Goal: Information Seeking & Learning: Learn about a topic

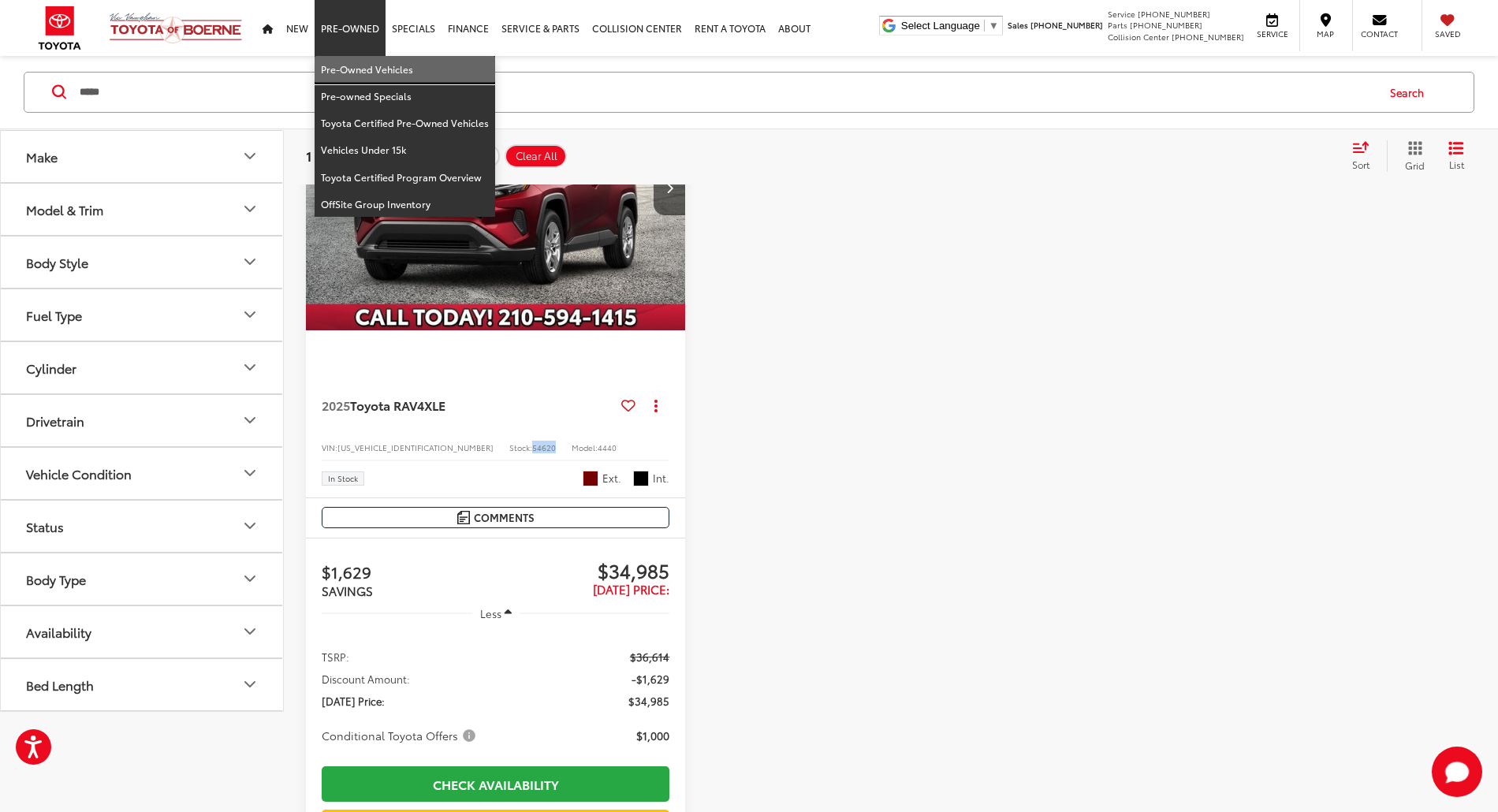
click at [361, 69] on link "Pre-Owned Vehicles" at bounding box center [405, 69] width 180 height 27
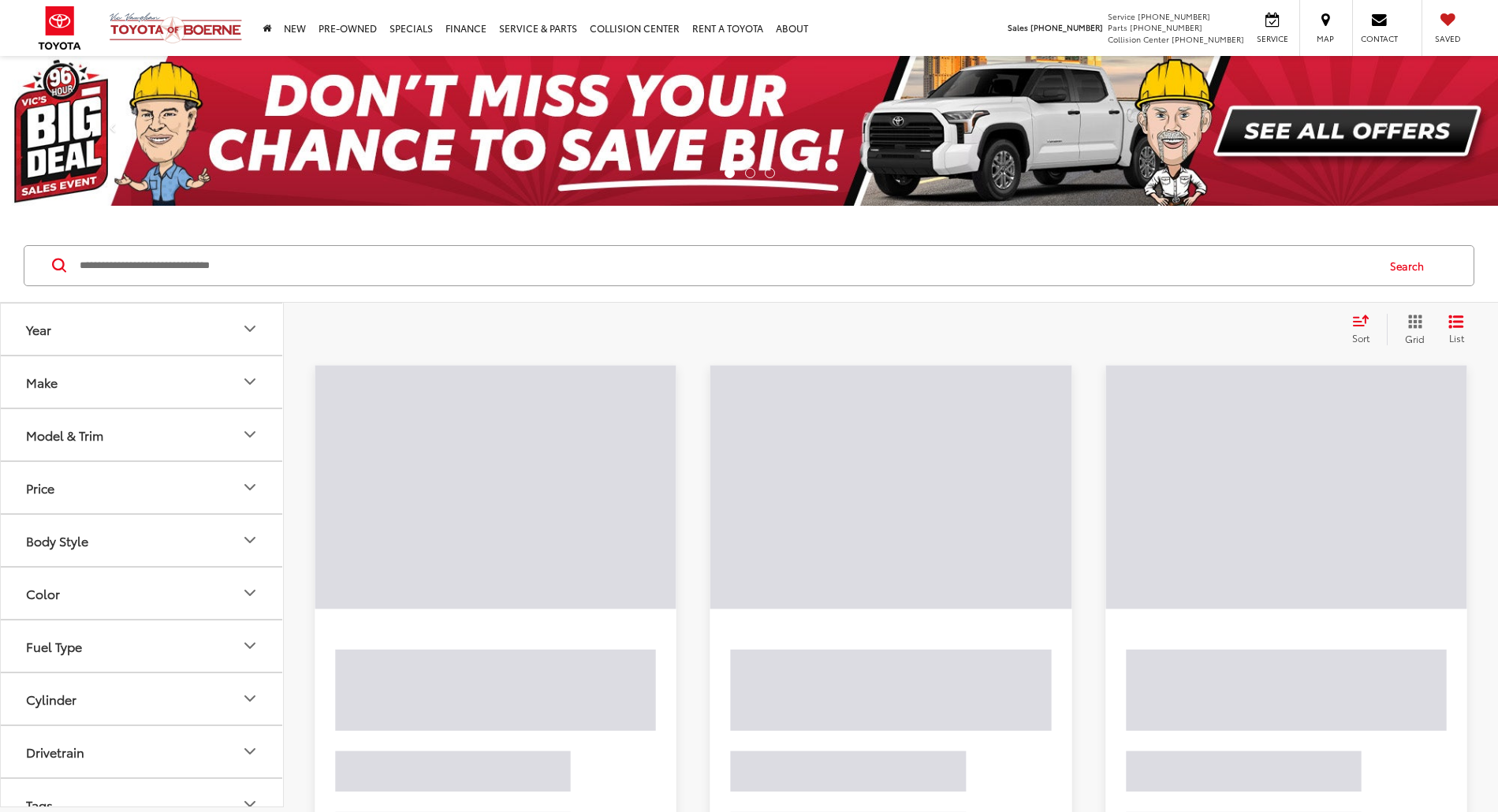
click at [272, 266] on input "Search by Make, Model, or Keyword" at bounding box center [726, 265] width 1298 height 37
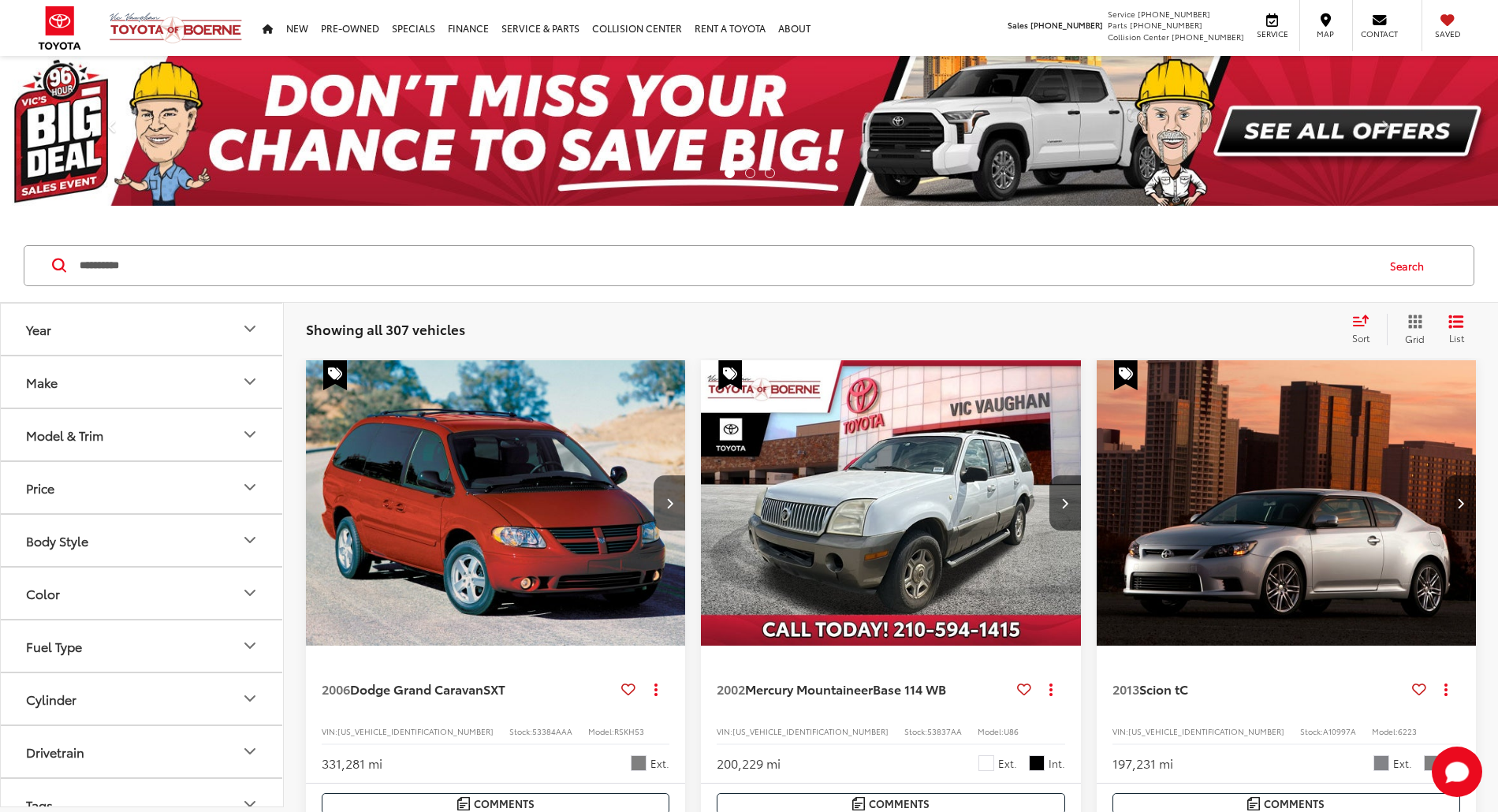
type input "**********"
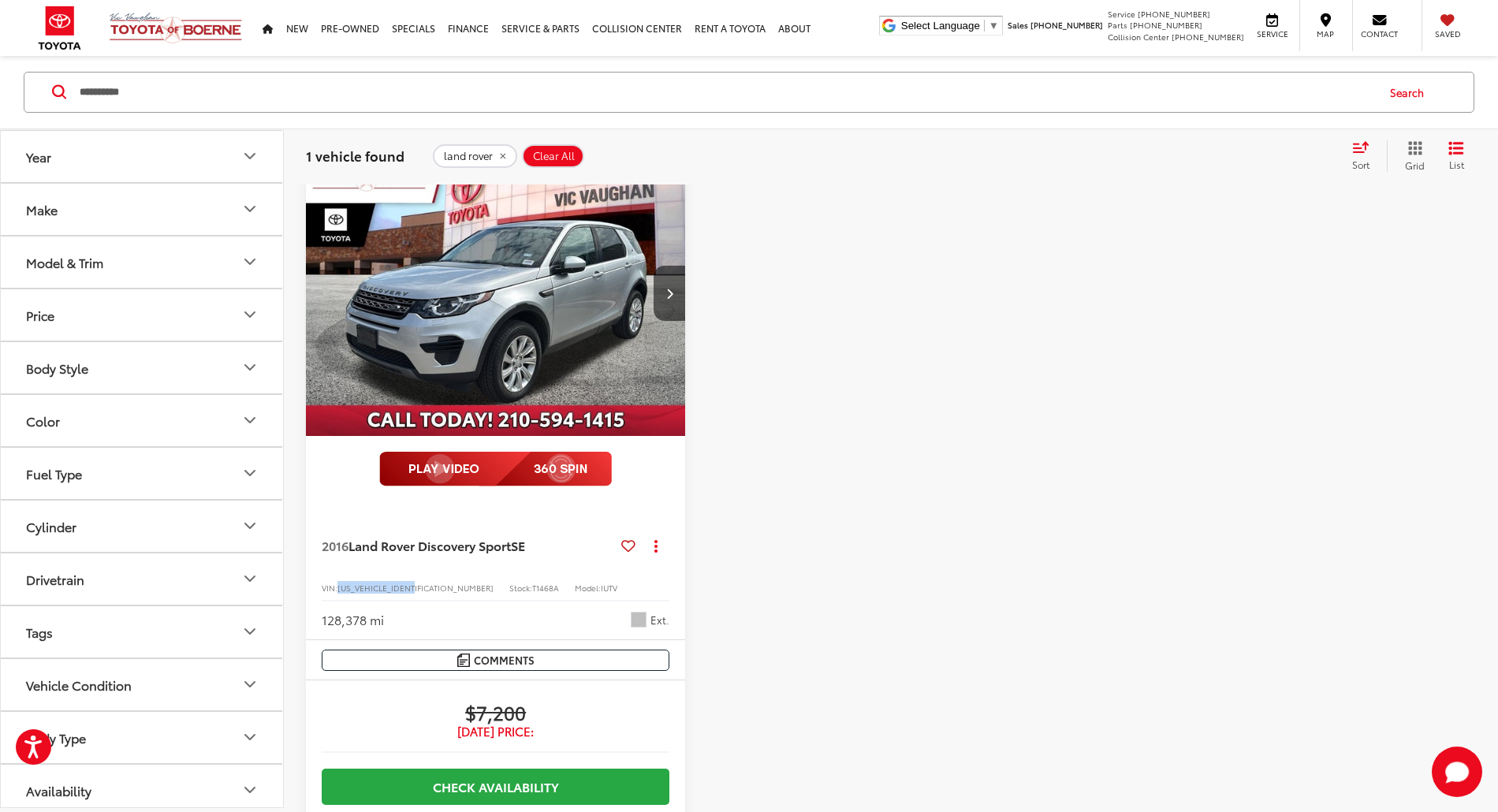
drag, startPoint x: 429, startPoint y: 511, endPoint x: 339, endPoint y: 517, distance: 90.2
click at [339, 581] on div "VIN: SALCP2BG8GH556513 Stock: T1468A Model: IUTV" at bounding box center [495, 587] width 348 height 12
copy span "[US_VEHICLE_IDENTIFICATION_NUMBER]"
drag, startPoint x: 490, startPoint y: 512, endPoint x: 461, endPoint y: 516, distance: 29.3
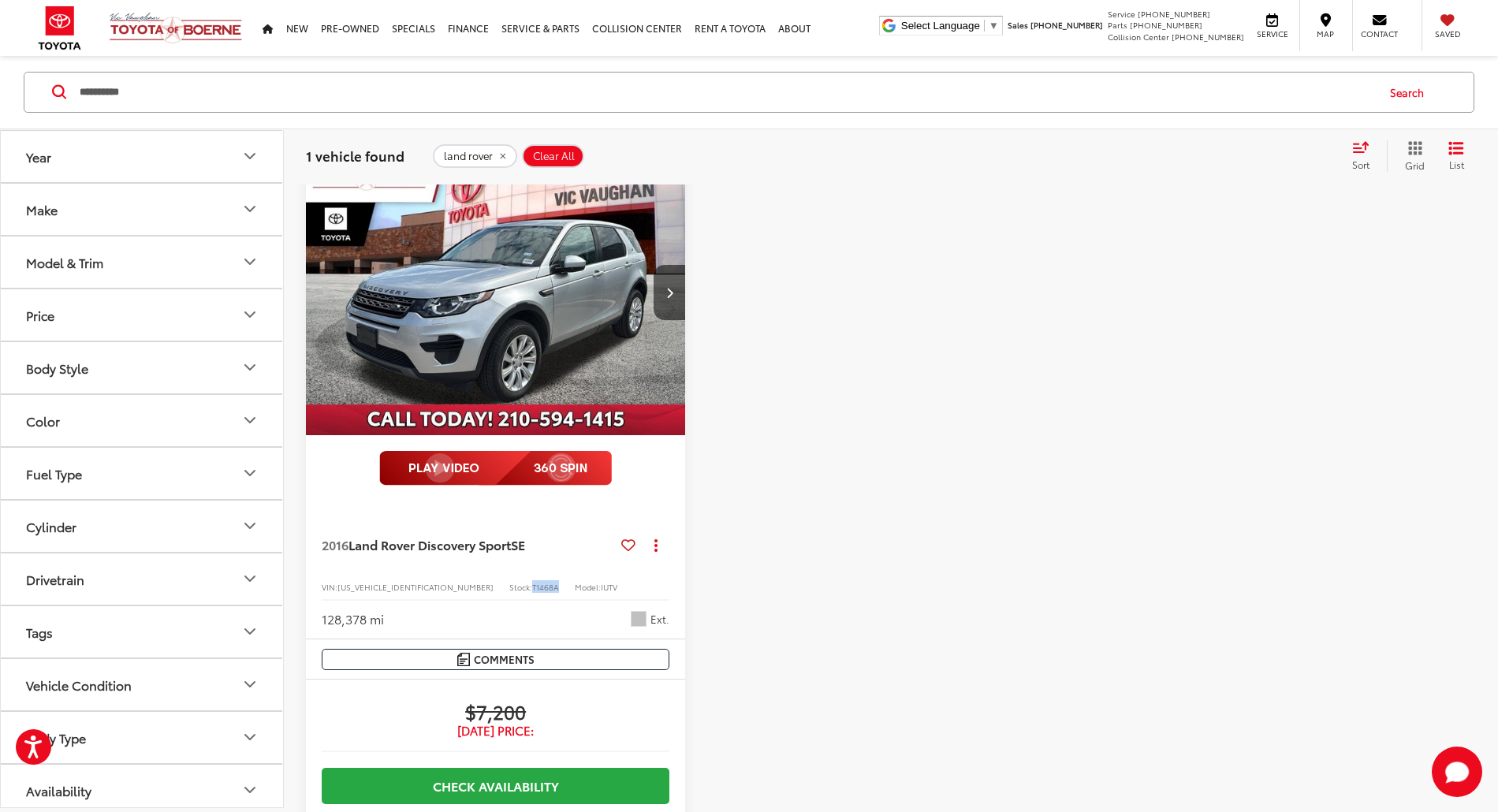
click at [463, 519] on div "2016 Land Rover Discovery Sport SE Copy Link Share Print View Details VIN: SALC…" at bounding box center [495, 570] width 379 height 138
copy span "T1468A"
drag, startPoint x: 480, startPoint y: 481, endPoint x: 486, endPoint y: 515, distance: 34.5
click at [480, 537] on span "2016 Land Rover Discovery Sport SE" at bounding box center [426, 545] width 210 height 17
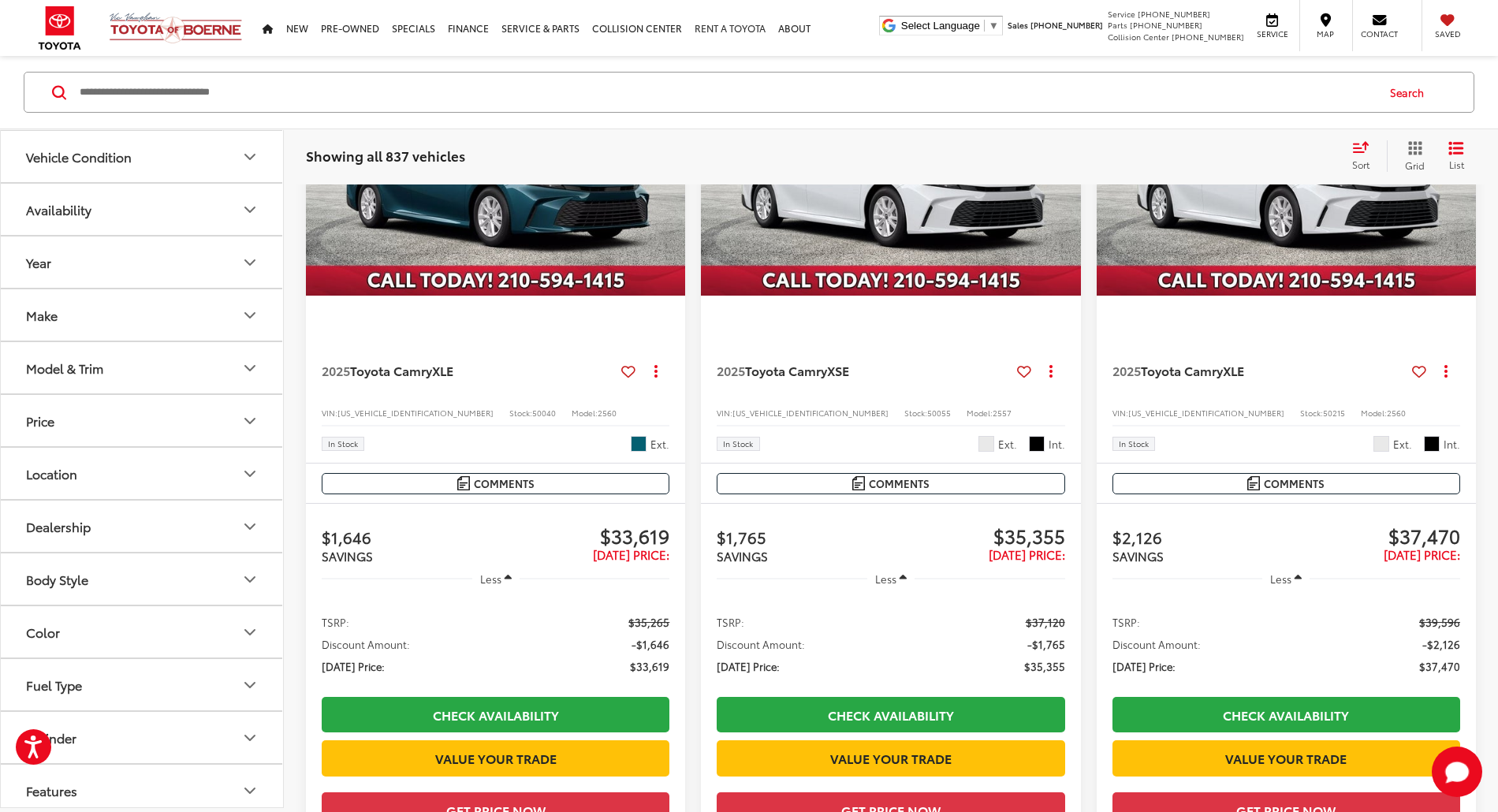
scroll to position [1155, 0]
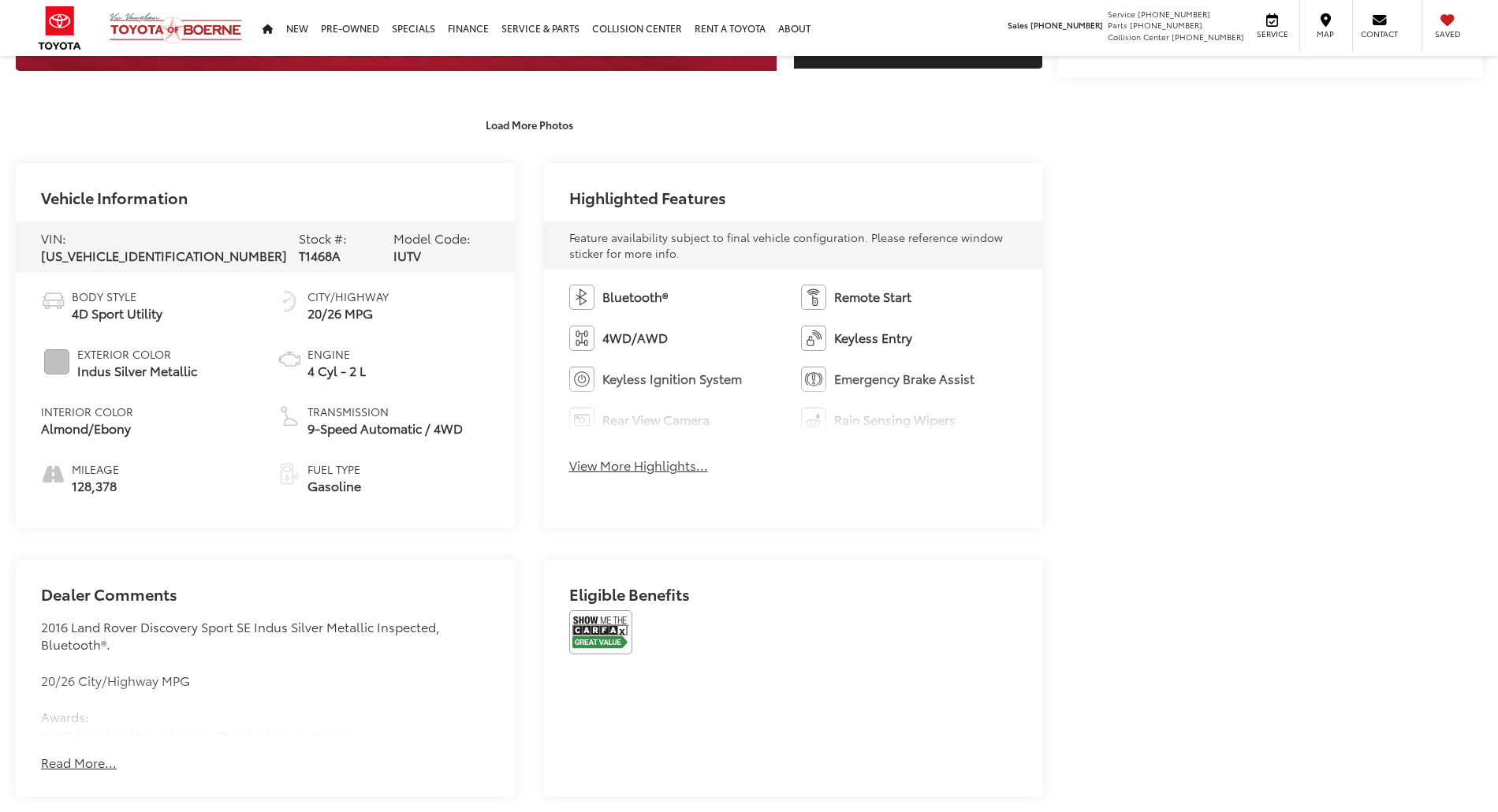
scroll to position [631, 0]
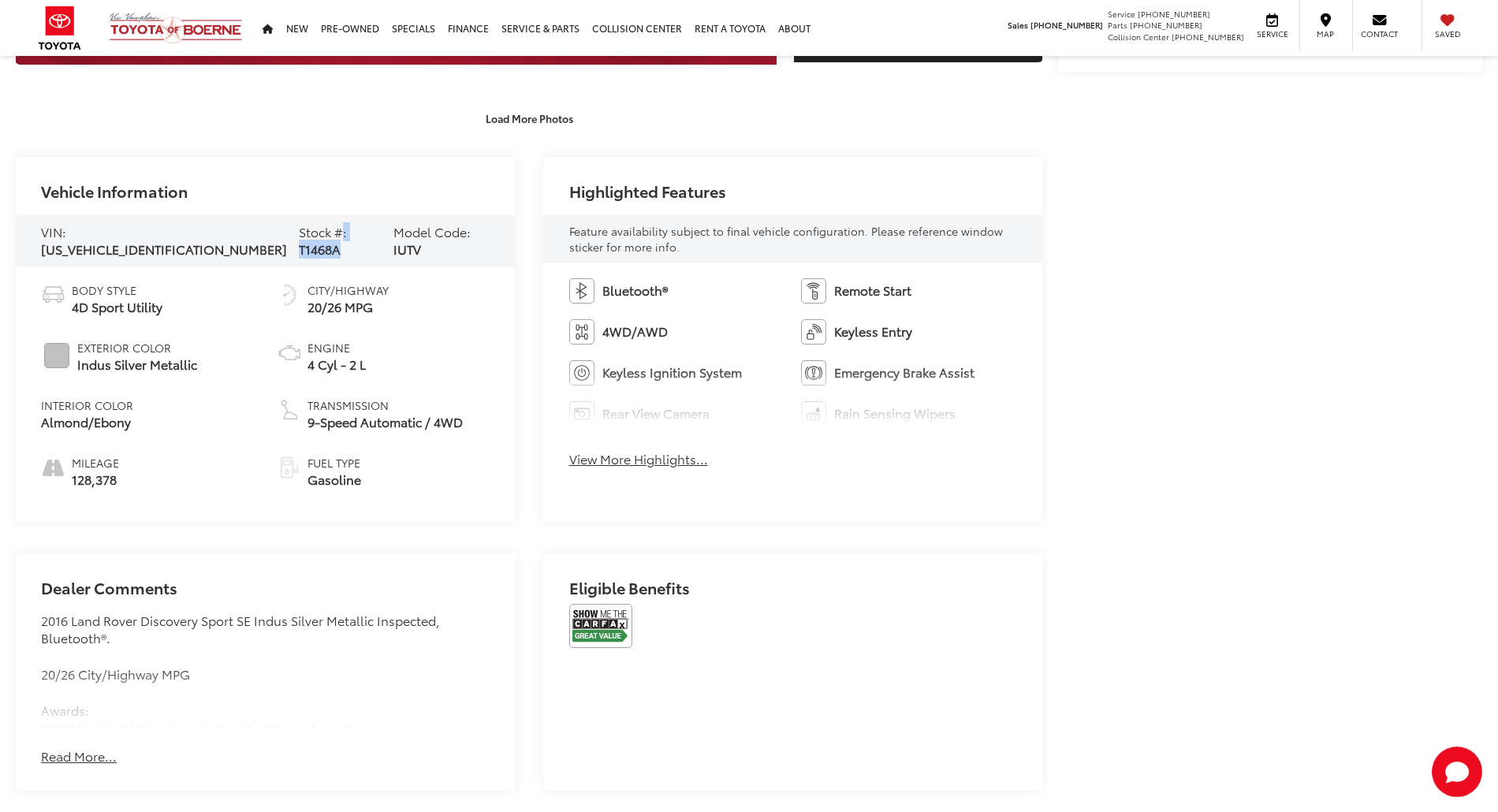
drag, startPoint x: 311, startPoint y: 243, endPoint x: 267, endPoint y: 244, distance: 44.0
click at [267, 244] on div "VIN: [US_VEHICLE_IDENTIFICATION_NUMBER] Stock #: T1468A Model Code: IUTV" at bounding box center [265, 241] width 499 height 52
